Goal: Task Accomplishment & Management: Use online tool/utility

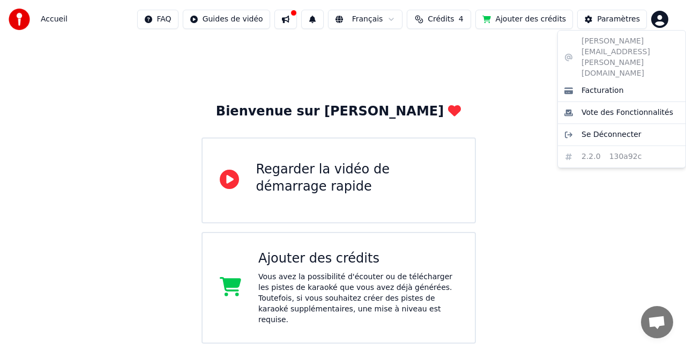
click at [655, 19] on html "Accueil FAQ Guides de vidéo Français Crédits 4 Ajouter des crédits Paramètres B…" at bounding box center [343, 275] width 686 height 551
click at [596, 226] on html "Accueil FAQ Guides de vidéo Français Crédits 4 Ajouter des crédits Paramètres B…" at bounding box center [343, 275] width 686 height 551
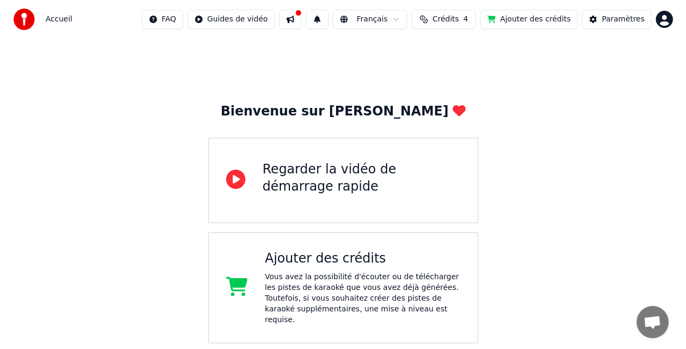
scroll to position [177, 0]
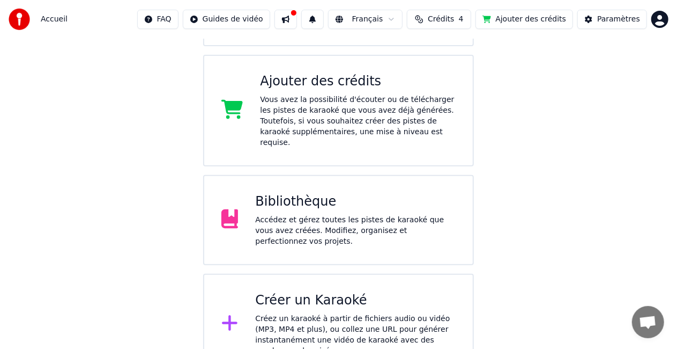
click at [330, 314] on div "Créez un karaoké à partir de fichiers audio ou vidéo (MP3, MP4 et plus), ou col…" at bounding box center [355, 334] width 201 height 43
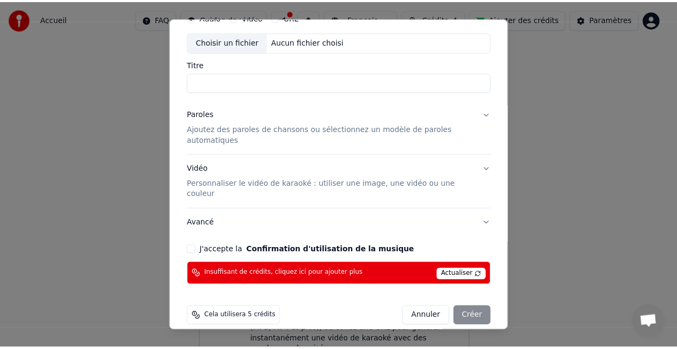
scroll to position [0, 0]
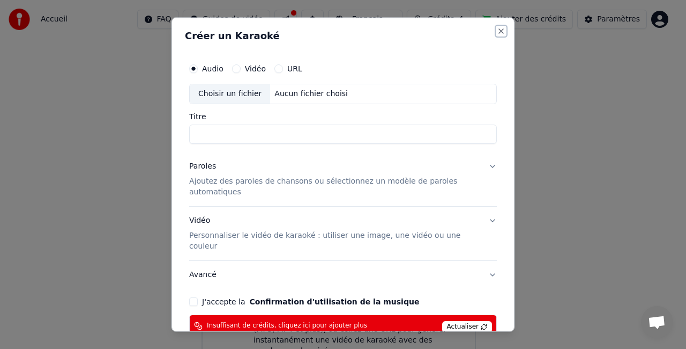
click at [497, 28] on button "Close" at bounding box center [501, 31] width 9 height 9
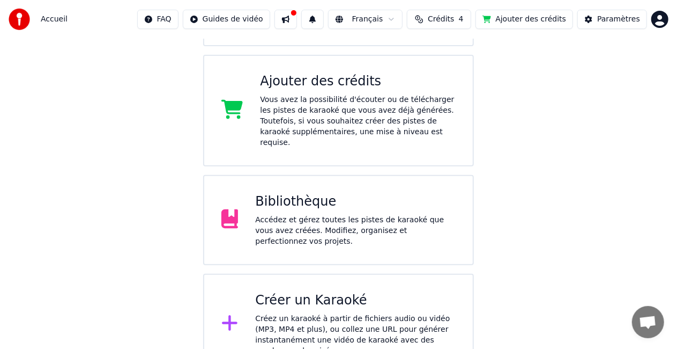
click at [324, 19] on button at bounding box center [312, 19] width 23 height 19
click at [297, 19] on button at bounding box center [286, 19] width 23 height 19
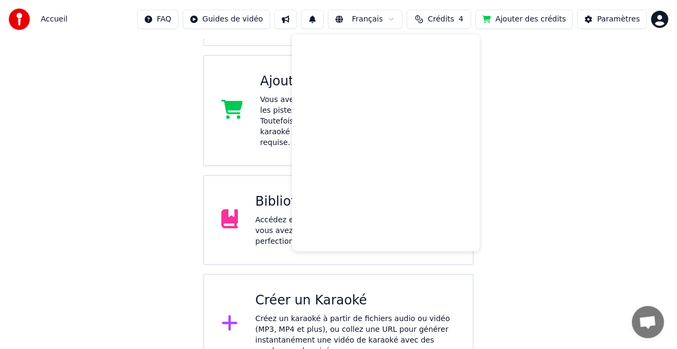
click at [241, 15] on html "Accueil FAQ Guides de vidéo Français Crédits 4 Ajouter des crédits Paramètres B…" at bounding box center [338, 98] width 677 height 551
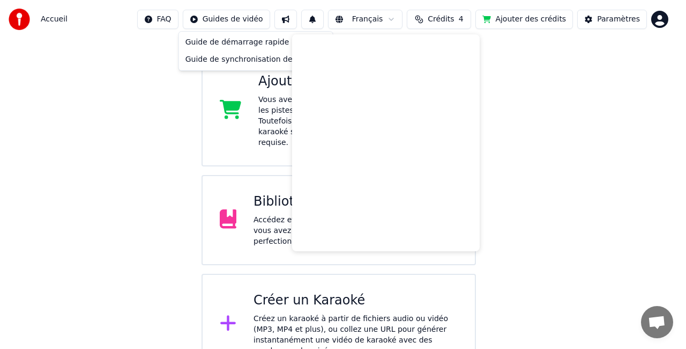
click at [184, 16] on html "Accueil FAQ Guides de vidéo Français Crédits 4 Ajouter des crédits Paramètres B…" at bounding box center [343, 98] width 686 height 551
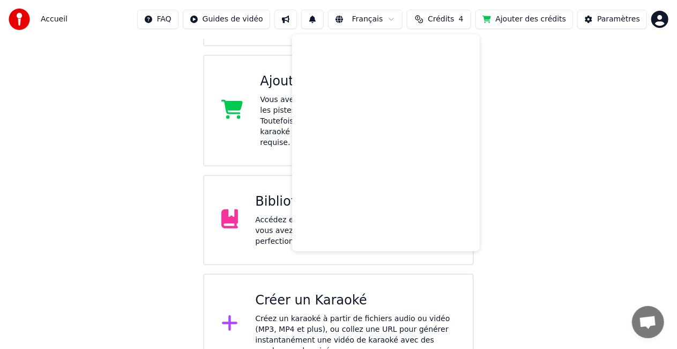
click at [32, 20] on div at bounding box center [23, 19] width 28 height 21
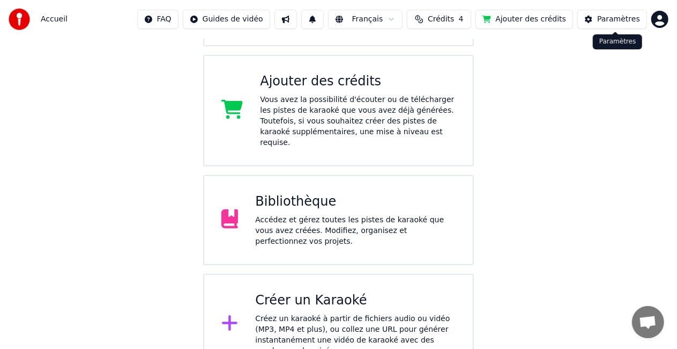
click at [659, 27] on body "Accueil FAQ Guides de vidéo Français Crédits 4 Ajouter des crédits Paramètres B…" at bounding box center [338, 98] width 677 height 551
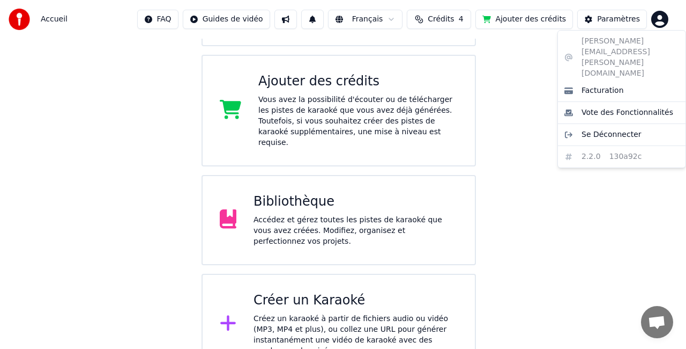
click at [609, 38] on div "[PERSON_NAME][EMAIL_ADDRESS][PERSON_NAME][DOMAIN_NAME] Facturation Vote des Fon…" at bounding box center [622, 99] width 129 height 138
click at [613, 20] on html "Accueil FAQ Guides de vidéo Français Crédits 4 Ajouter des crédits Paramètres B…" at bounding box center [343, 98] width 686 height 551
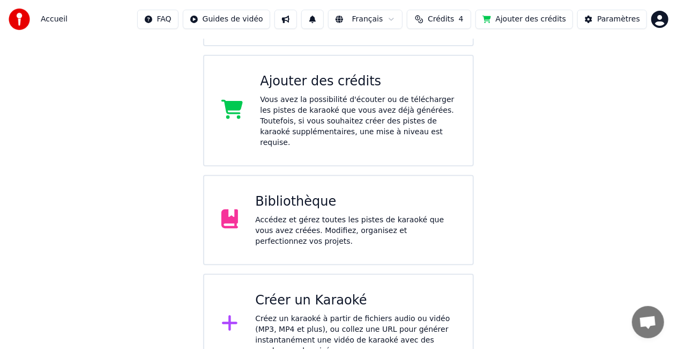
click at [613, 20] on div "Paramètres" at bounding box center [618, 19] width 43 height 11
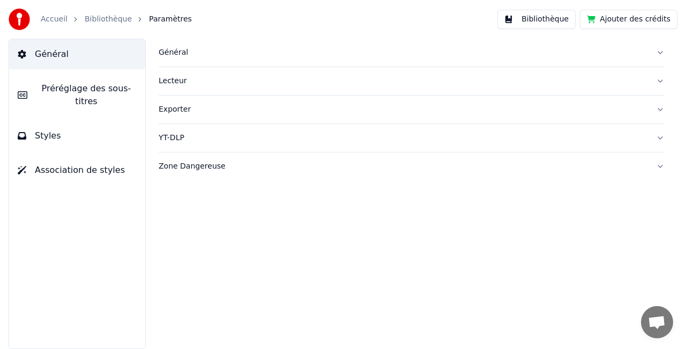
click at [101, 93] on span "Préréglage des sous-titres" at bounding box center [86, 95] width 101 height 26
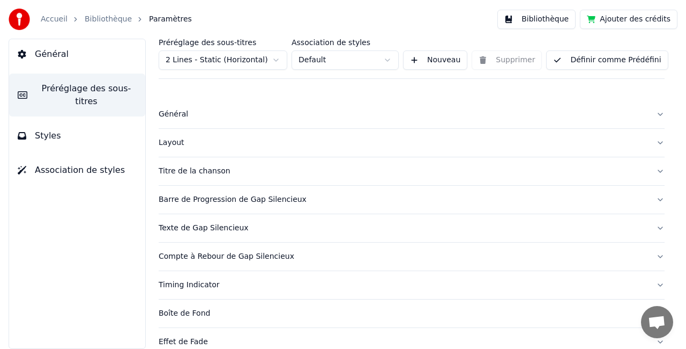
click at [528, 25] on button "Bibliothèque" at bounding box center [537, 19] width 78 height 19
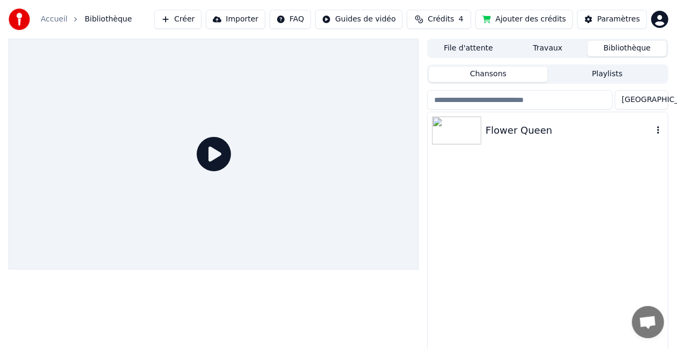
click at [561, 146] on div "Flower Queen" at bounding box center [548, 130] width 240 height 36
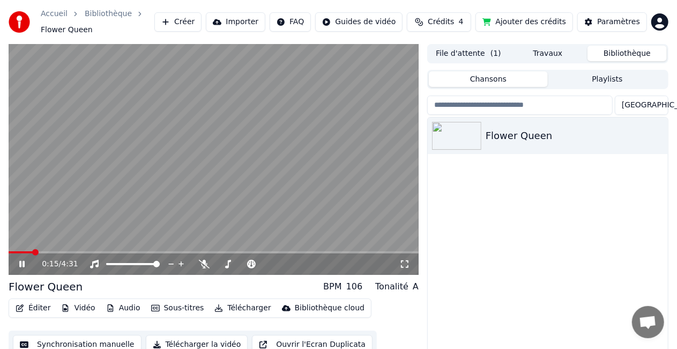
click at [19, 266] on icon at bounding box center [29, 264] width 25 height 9
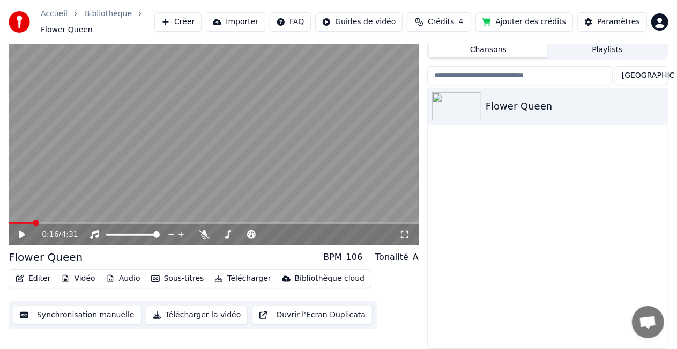
click at [103, 313] on button "Synchronisation manuelle" at bounding box center [77, 314] width 129 height 19
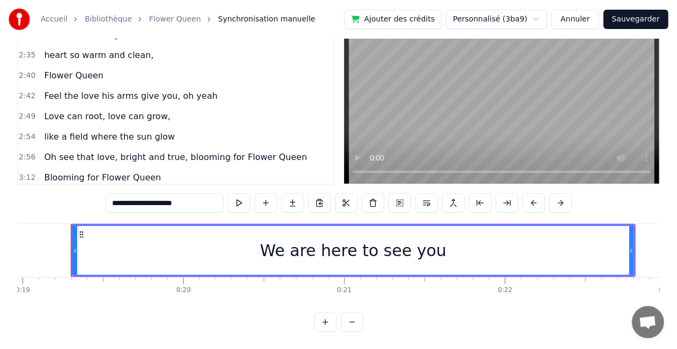
scroll to position [624, 0]
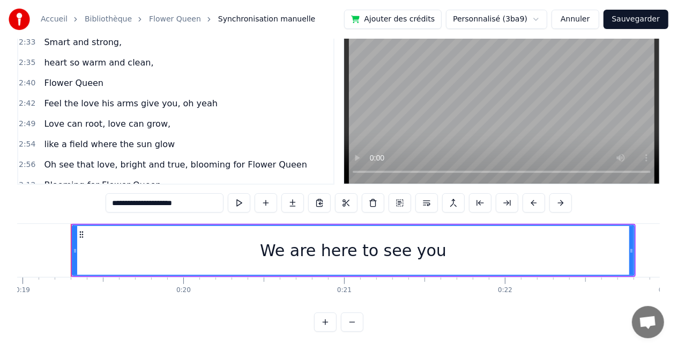
click at [127, 138] on span "like a field where the sun glow" at bounding box center [109, 144] width 133 height 12
type input "**********"
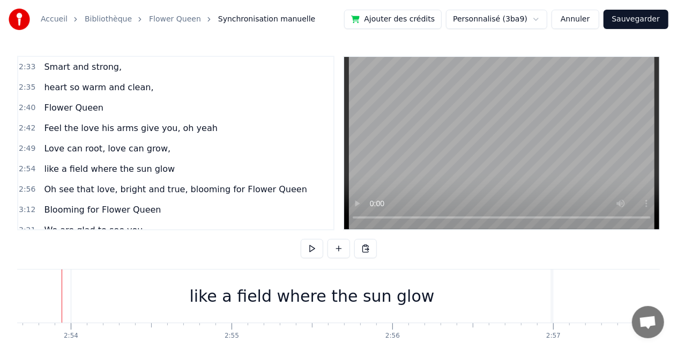
scroll to position [0, 27930]
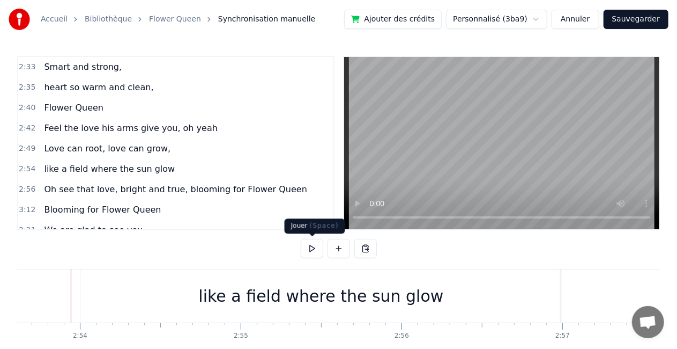
click at [314, 252] on button at bounding box center [312, 248] width 23 height 19
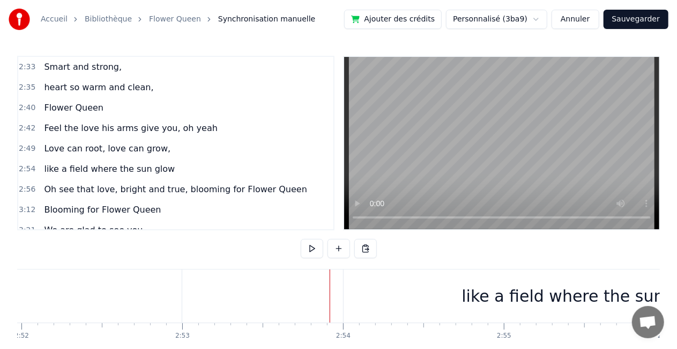
scroll to position [0, 27664]
click at [424, 302] on div "like a field where the sun glow" at bounding box center [587, 295] width 482 height 53
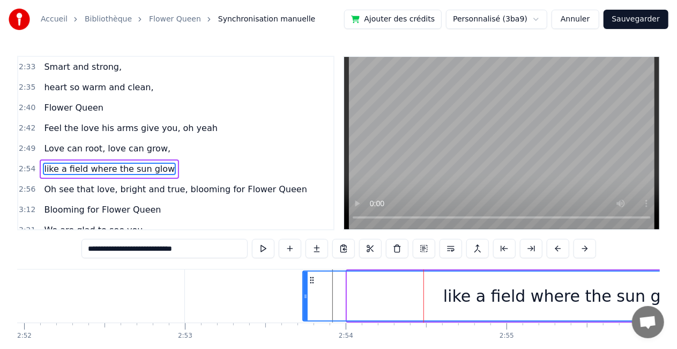
drag, startPoint x: 348, startPoint y: 295, endPoint x: 304, endPoint y: 299, distance: 44.7
click at [304, 299] on icon at bounding box center [306, 296] width 4 height 9
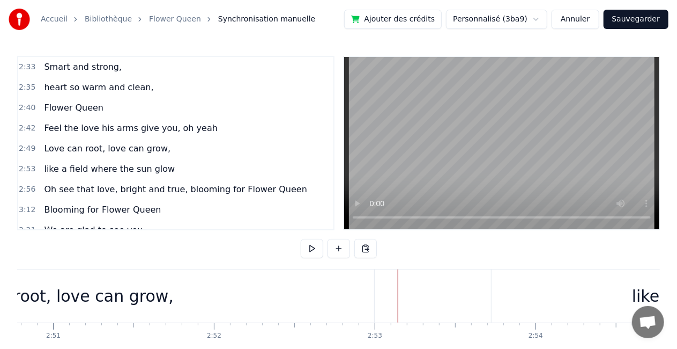
scroll to position [0, 27448]
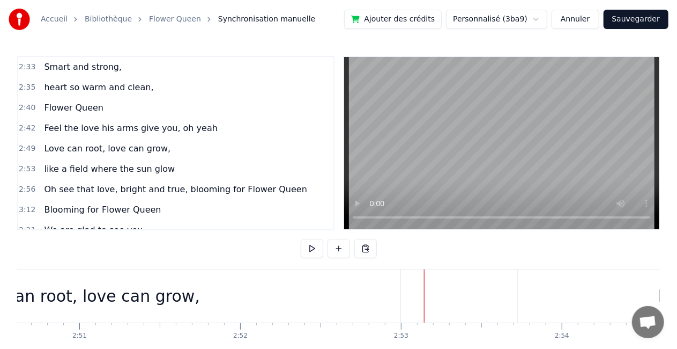
click at [129, 306] on div "Love can root, love can grow," at bounding box center [81, 296] width 237 height 24
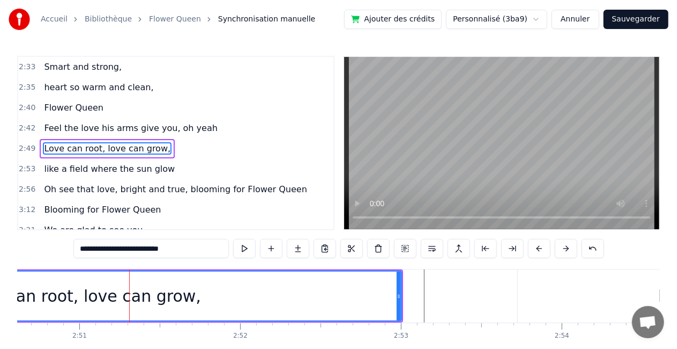
scroll to position [624, 0]
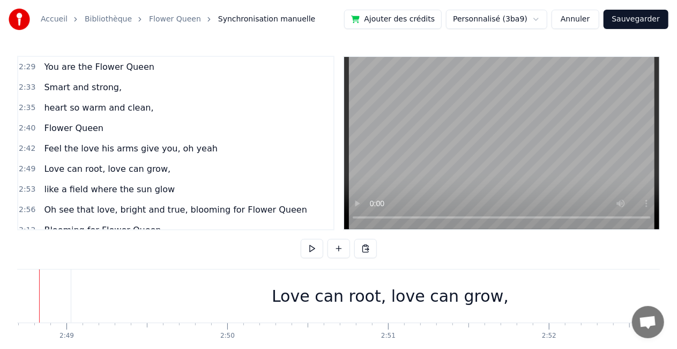
scroll to position [0, 27108]
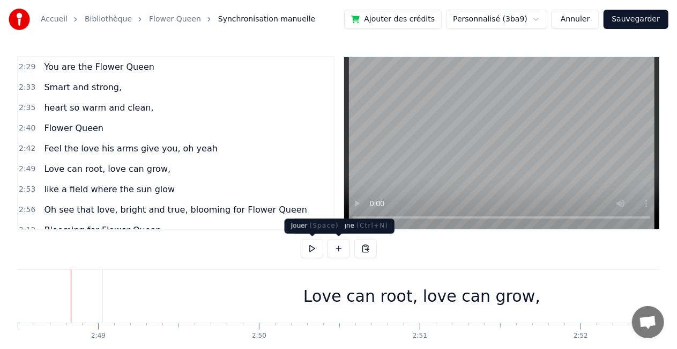
click at [314, 250] on button at bounding box center [312, 248] width 23 height 19
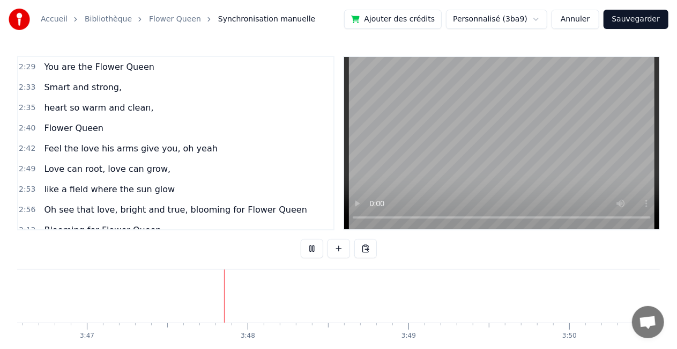
scroll to position [708, 0]
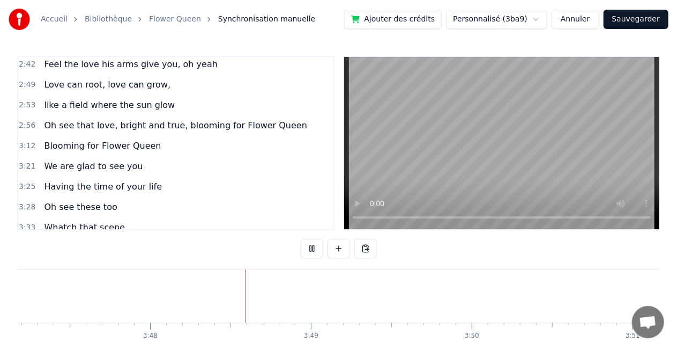
click at [93, 241] on span "What a beautiful wedding" at bounding box center [99, 247] width 113 height 12
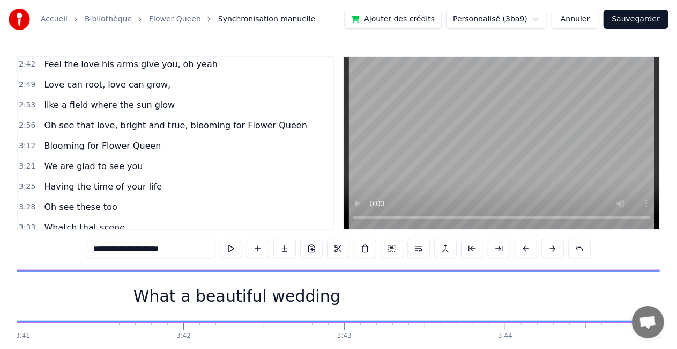
scroll to position [0, 35769]
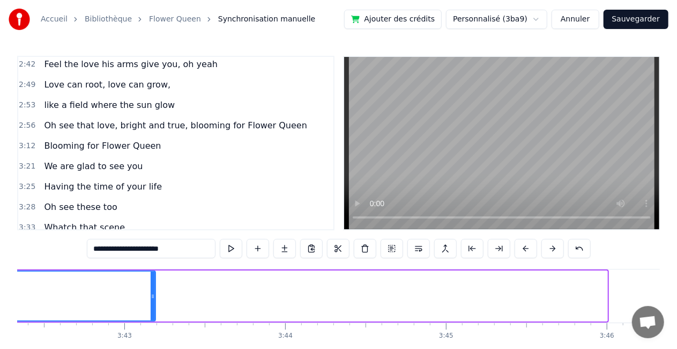
drag, startPoint x: 605, startPoint y: 294, endPoint x: 153, endPoint y: 332, distance: 453.7
click at [153, 332] on div "We are here to see you Having the time of your life Oh, see these too, watch th…" at bounding box center [338, 309] width 643 height 80
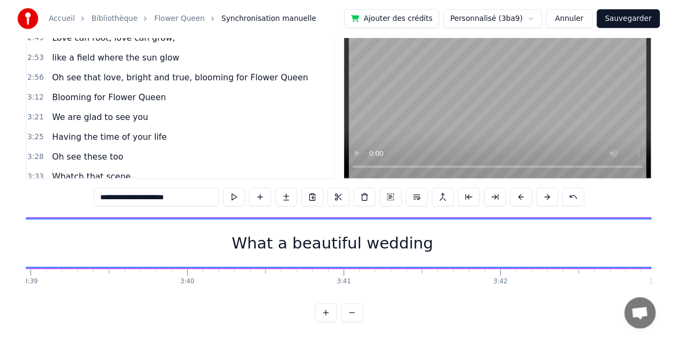
scroll to position [0, 0]
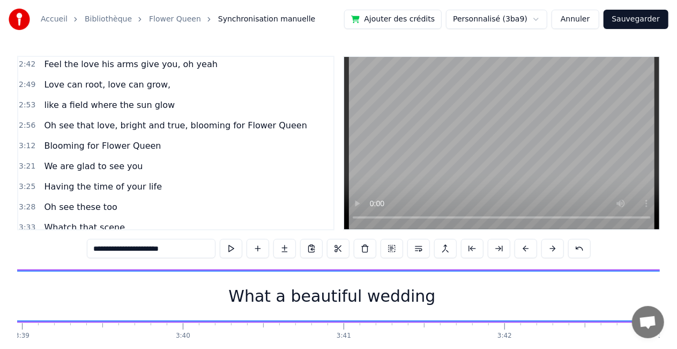
click at [87, 119] on span "Oh see that love, bright and true, blooming for Flower Queen" at bounding box center [175, 125] width 265 height 12
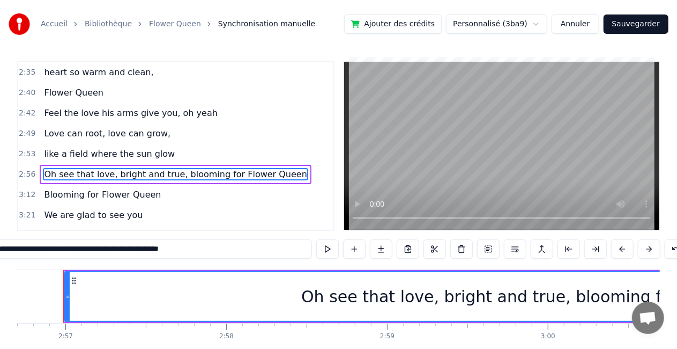
scroll to position [0, 28420]
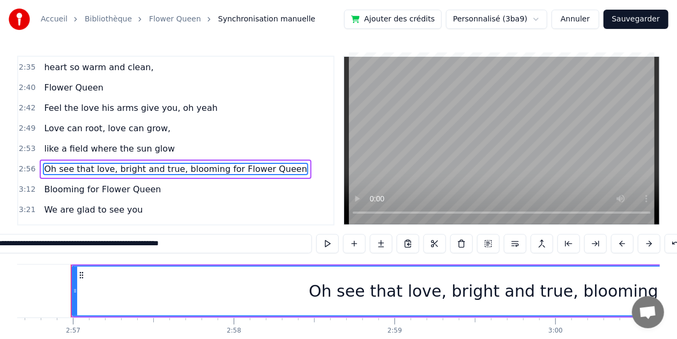
type input "**********"
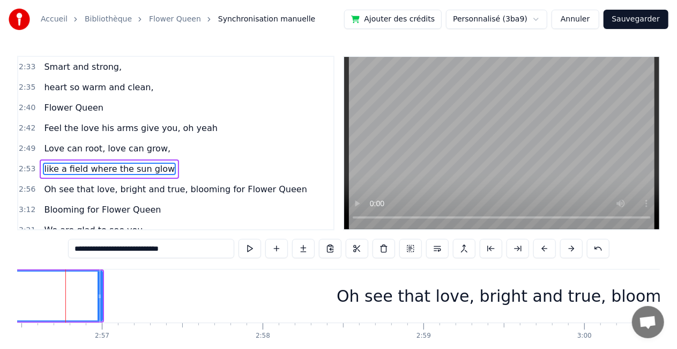
scroll to position [0, 28386]
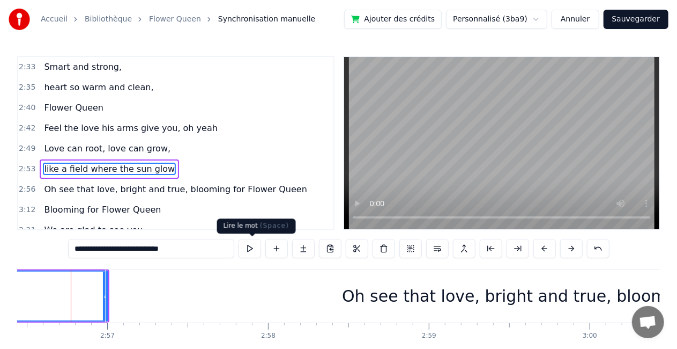
click at [256, 250] on button at bounding box center [250, 248] width 23 height 19
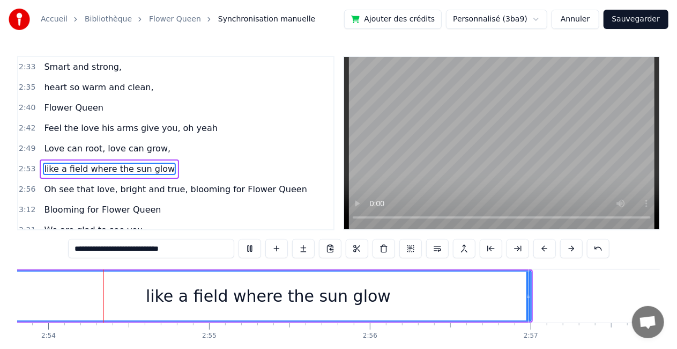
scroll to position [0, 27958]
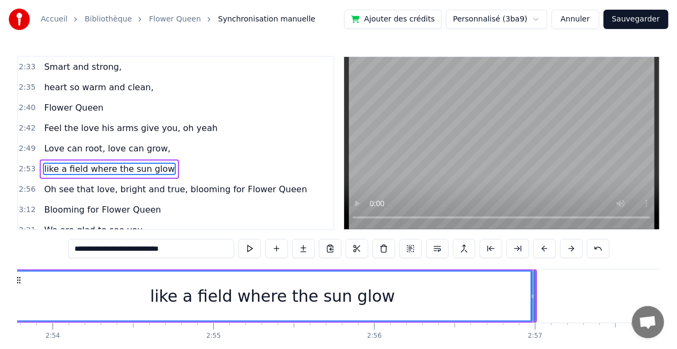
click at [518, 295] on div "like a field where the sun glow" at bounding box center [272, 295] width 525 height 49
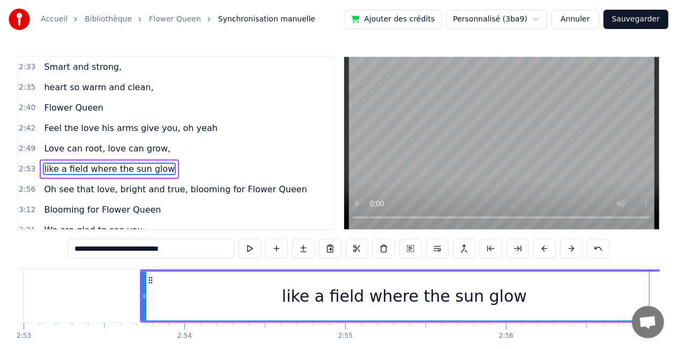
scroll to position [0, 27801]
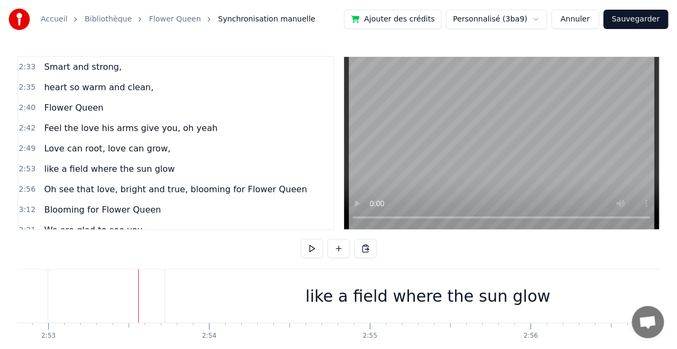
click at [313, 249] on button at bounding box center [312, 248] width 23 height 19
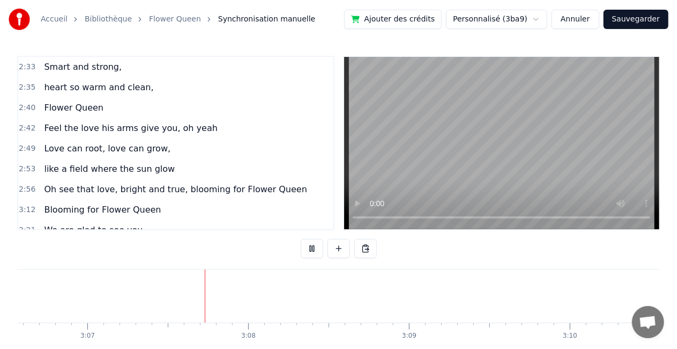
scroll to position [0, 30044]
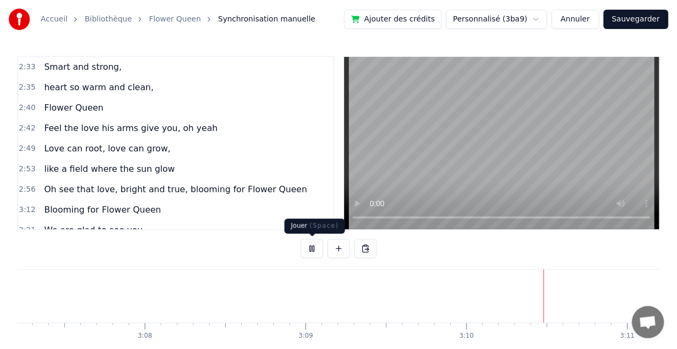
click at [313, 248] on button at bounding box center [312, 248] width 23 height 19
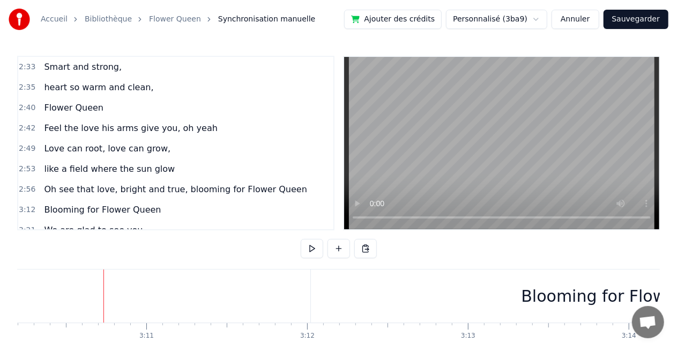
scroll to position [708, 0]
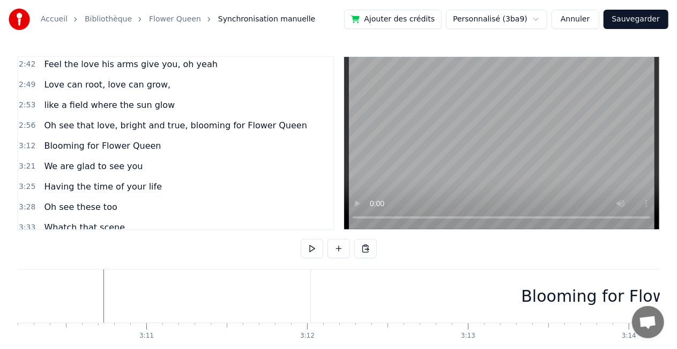
click at [626, 19] on button "Sauvegarder" at bounding box center [636, 19] width 65 height 19
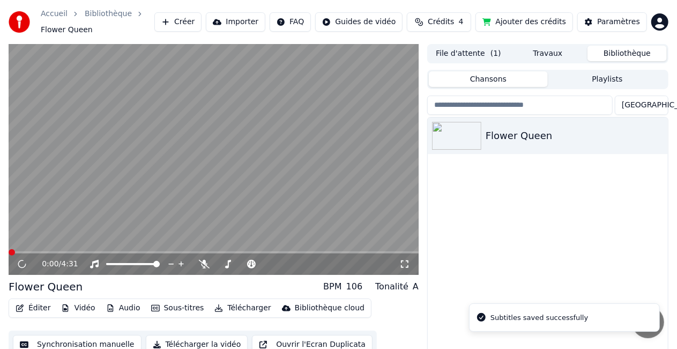
scroll to position [29, 0]
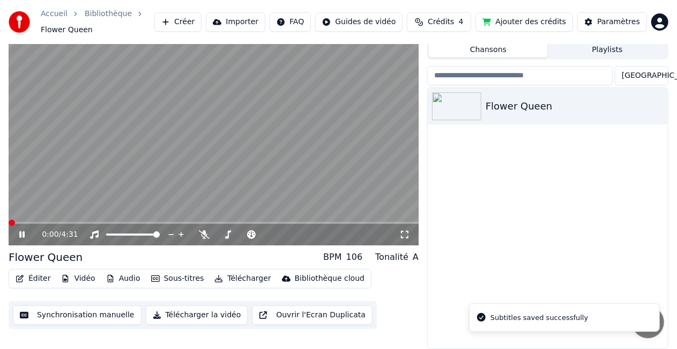
click at [196, 316] on button "Télécharger la vidéo" at bounding box center [197, 314] width 102 height 19
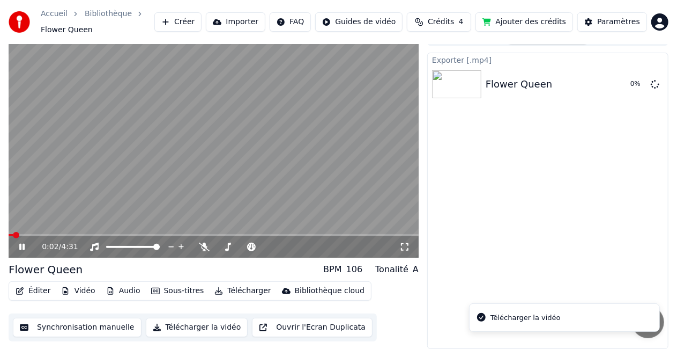
click at [18, 246] on icon at bounding box center [29, 246] width 25 height 9
click at [468, 180] on div "Exporter [.mp4] Flower Queen Afficher" at bounding box center [547, 201] width 241 height 297
click at [620, 87] on button "Afficher" at bounding box center [623, 84] width 47 height 19
